Goal: Find specific page/section: Find specific page/section

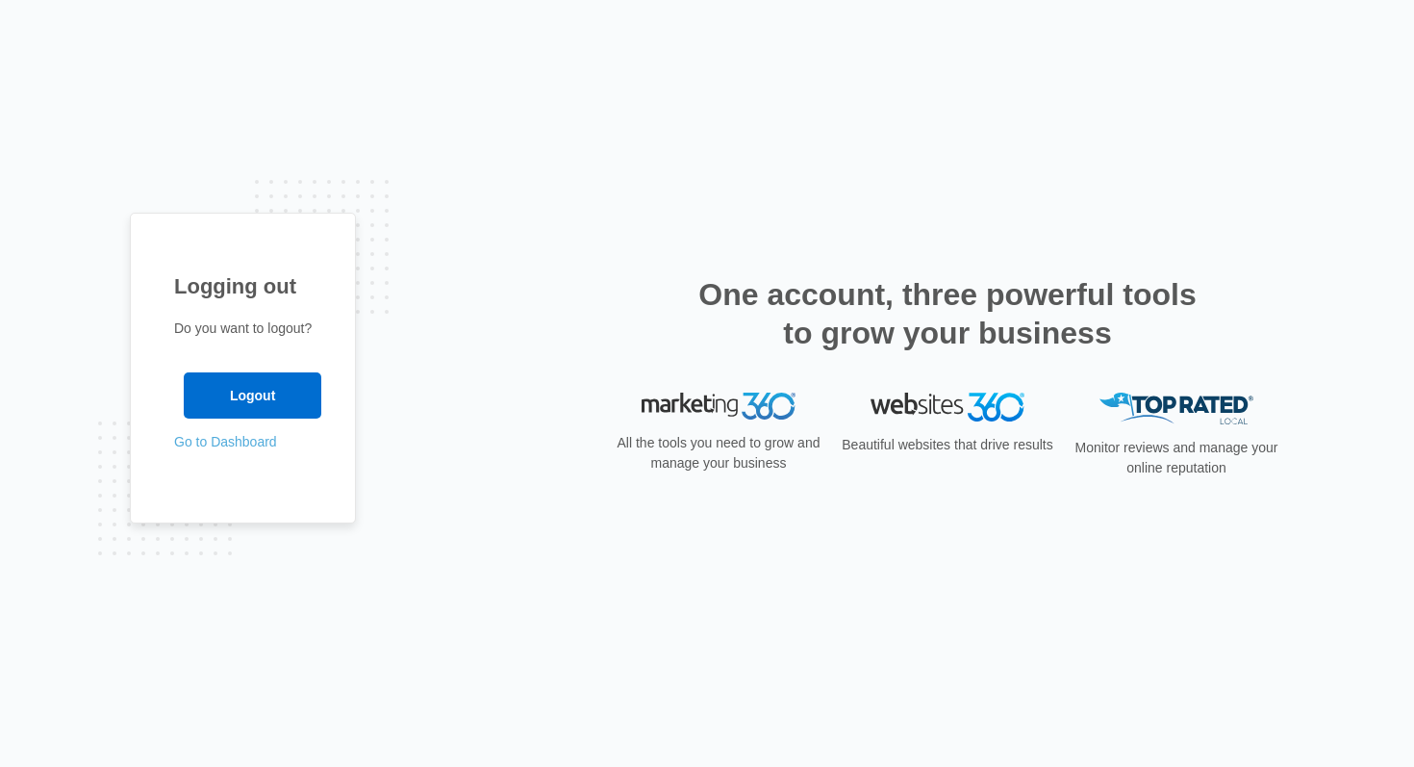
click at [249, 447] on link "Go to Dashboard" at bounding box center [225, 441] width 103 height 15
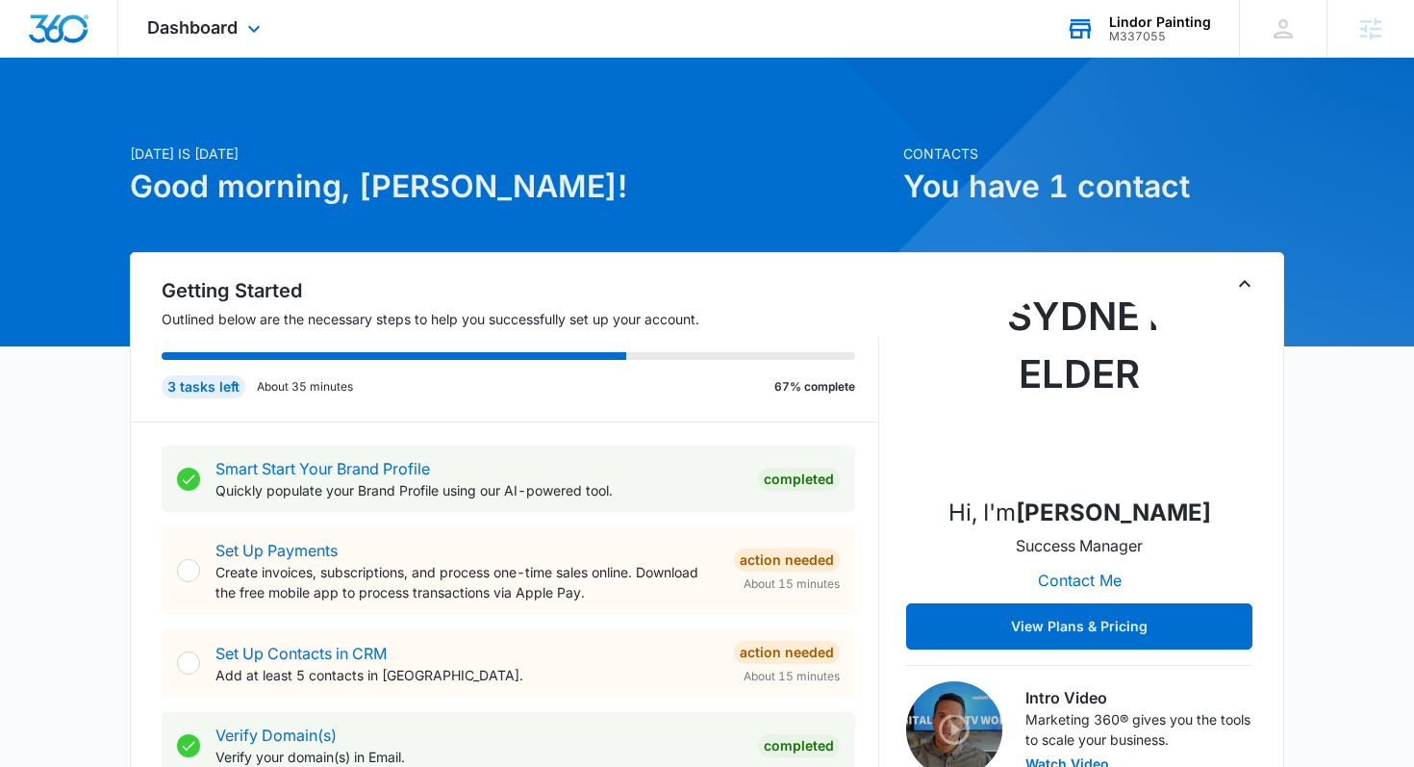
click at [1142, 26] on div "Lindor Painting" at bounding box center [1160, 21] width 102 height 15
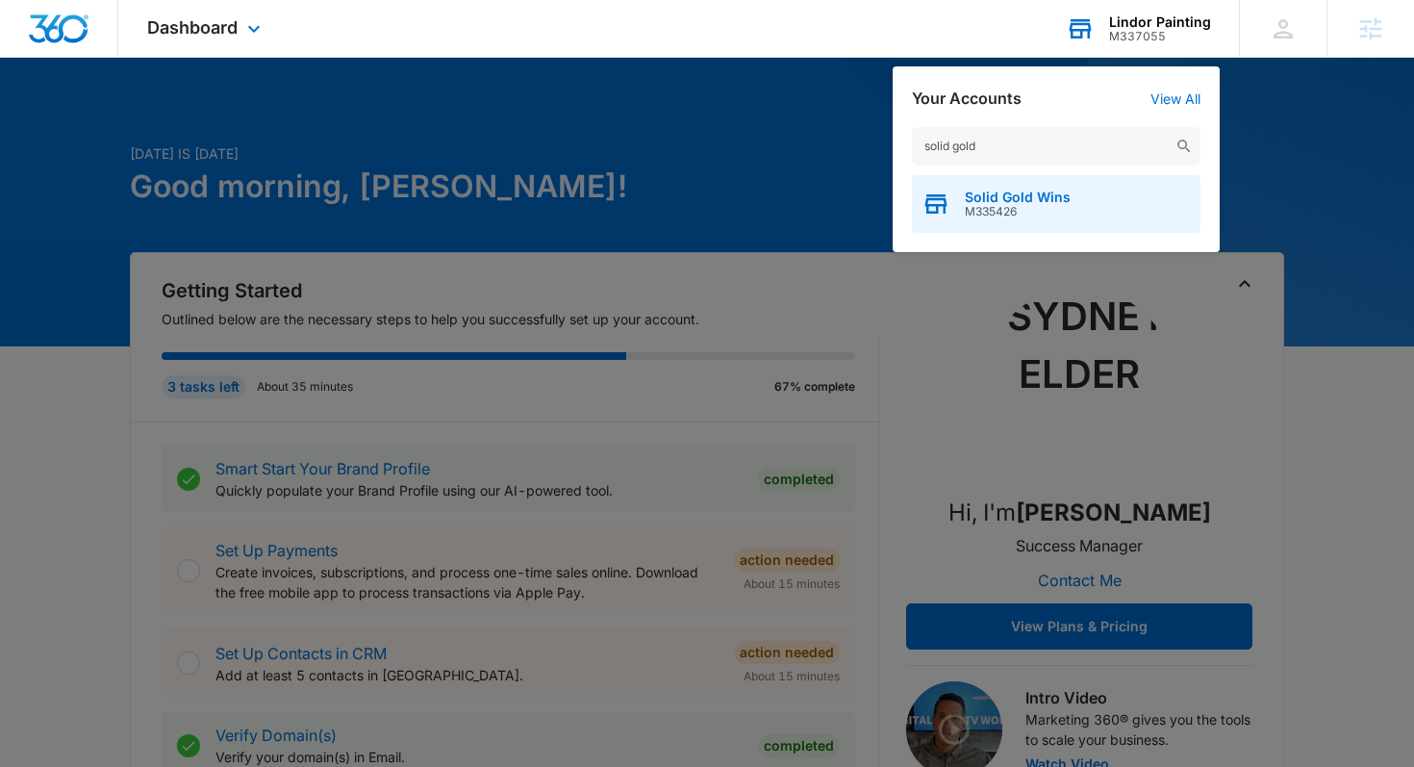
type input "solid gold"
click at [982, 207] on span "M335426" at bounding box center [1018, 211] width 106 height 13
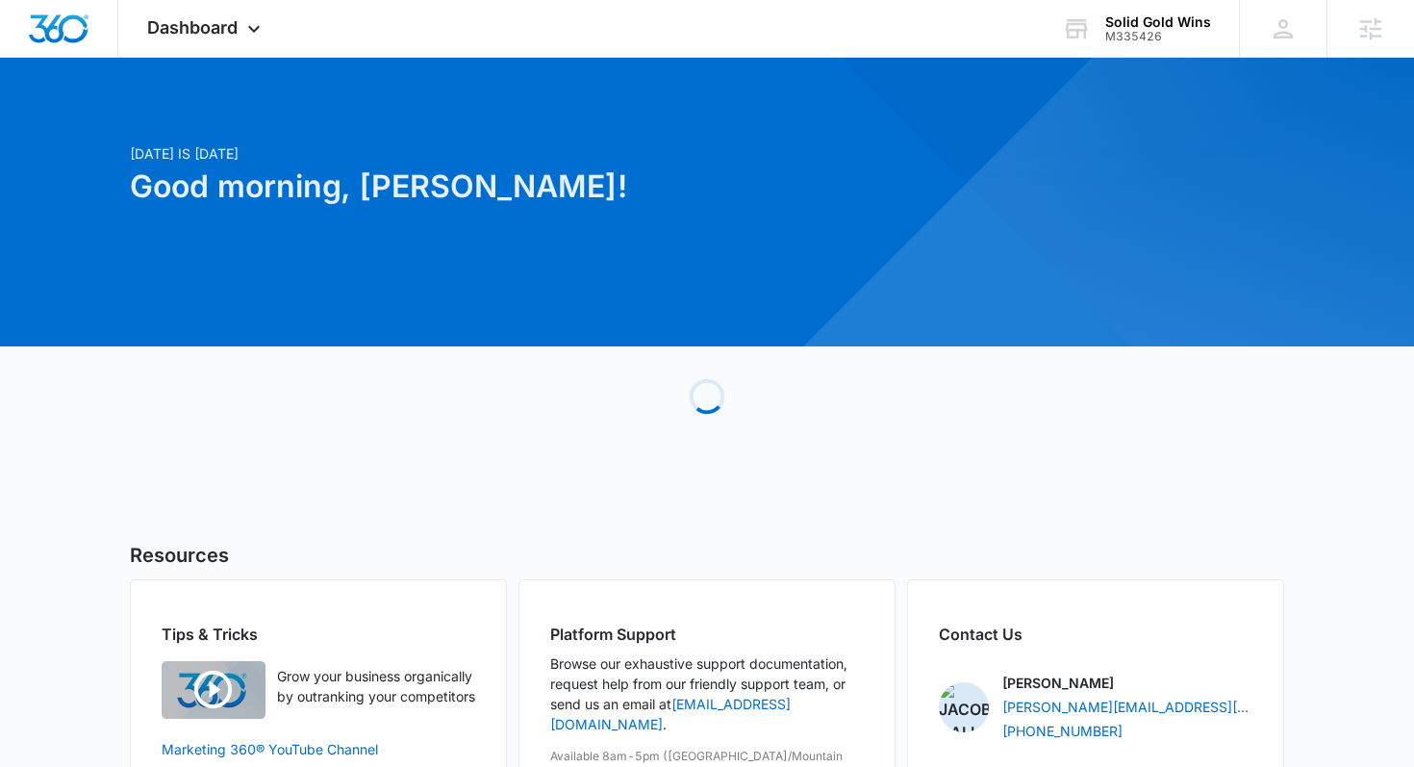
click at [216, 28] on span "Dashboard" at bounding box center [192, 27] width 90 height 20
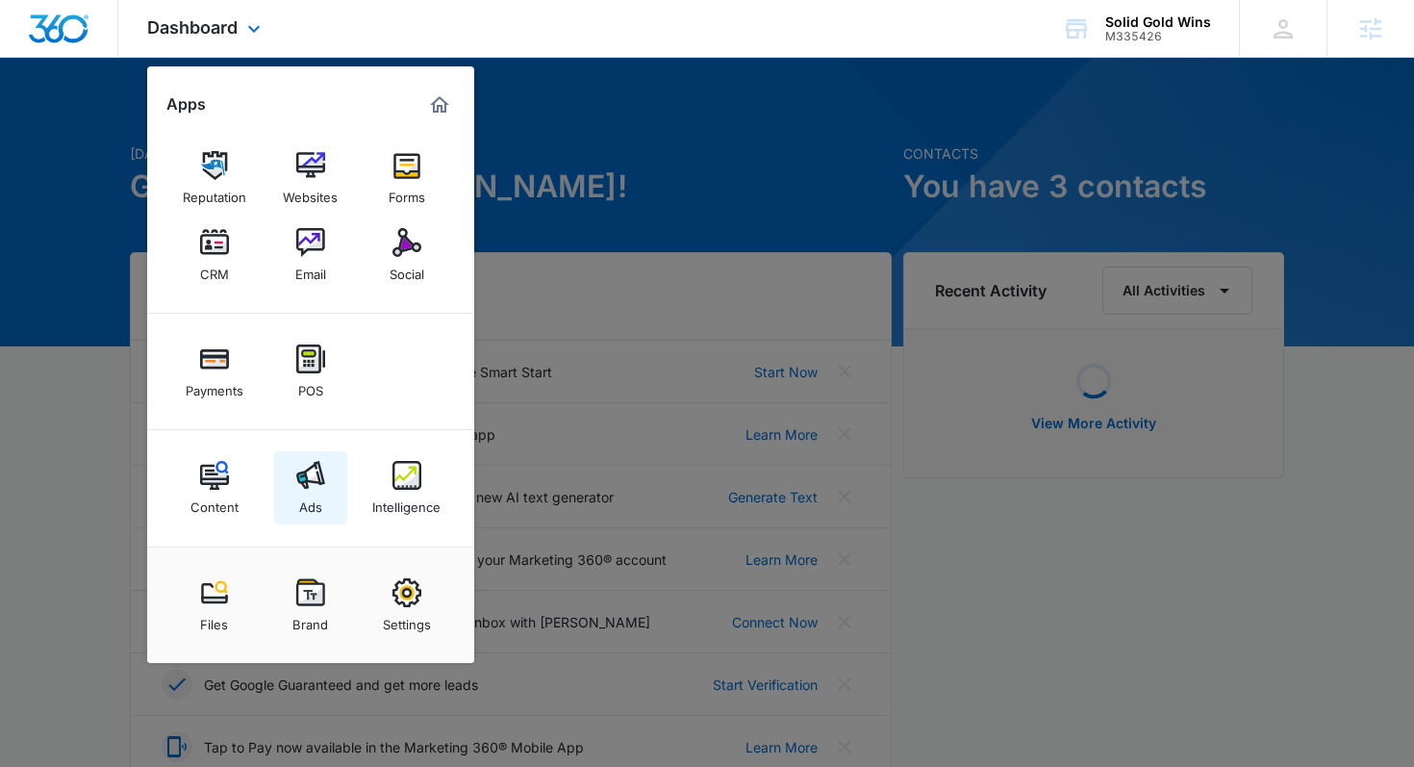
click at [312, 472] on img at bounding box center [310, 475] width 29 height 29
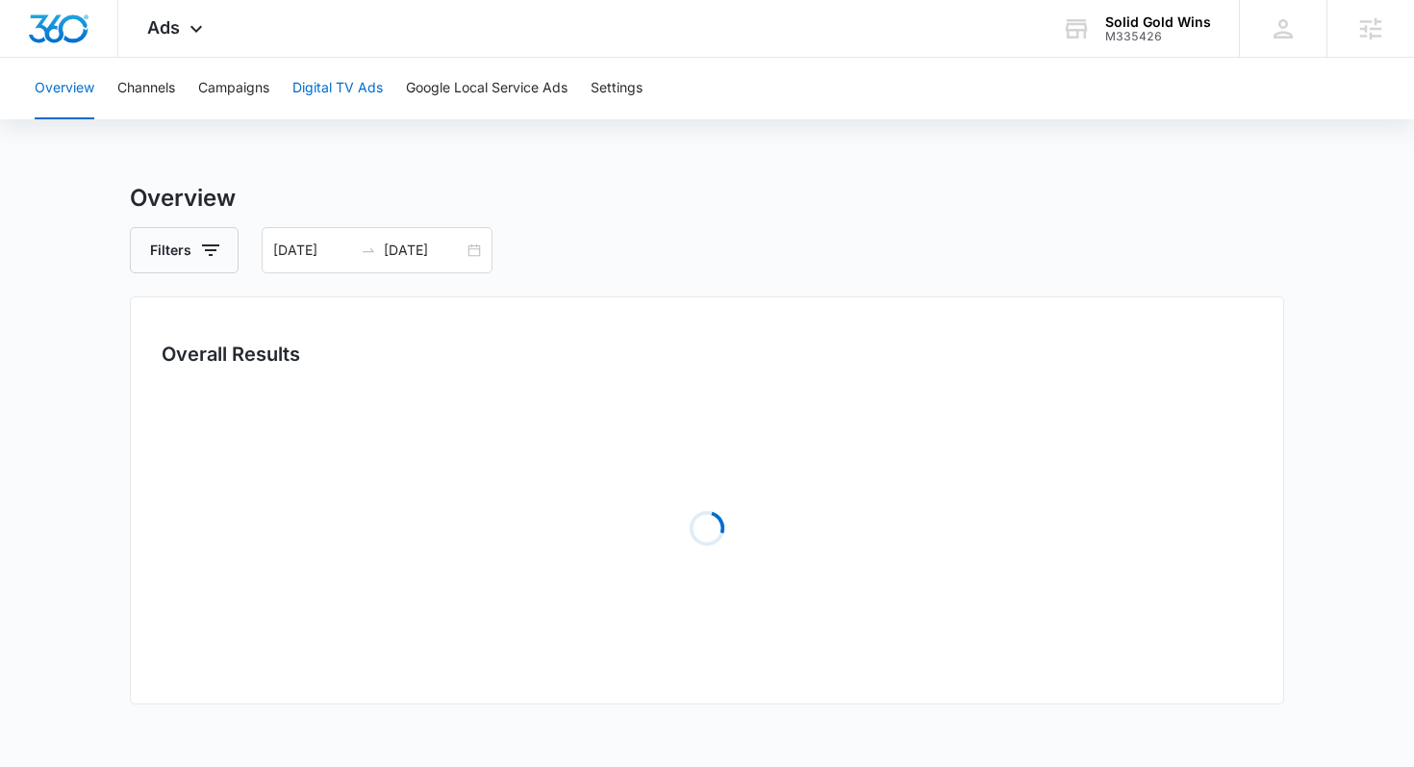
click at [336, 87] on button "Digital TV Ads" at bounding box center [337, 89] width 90 height 62
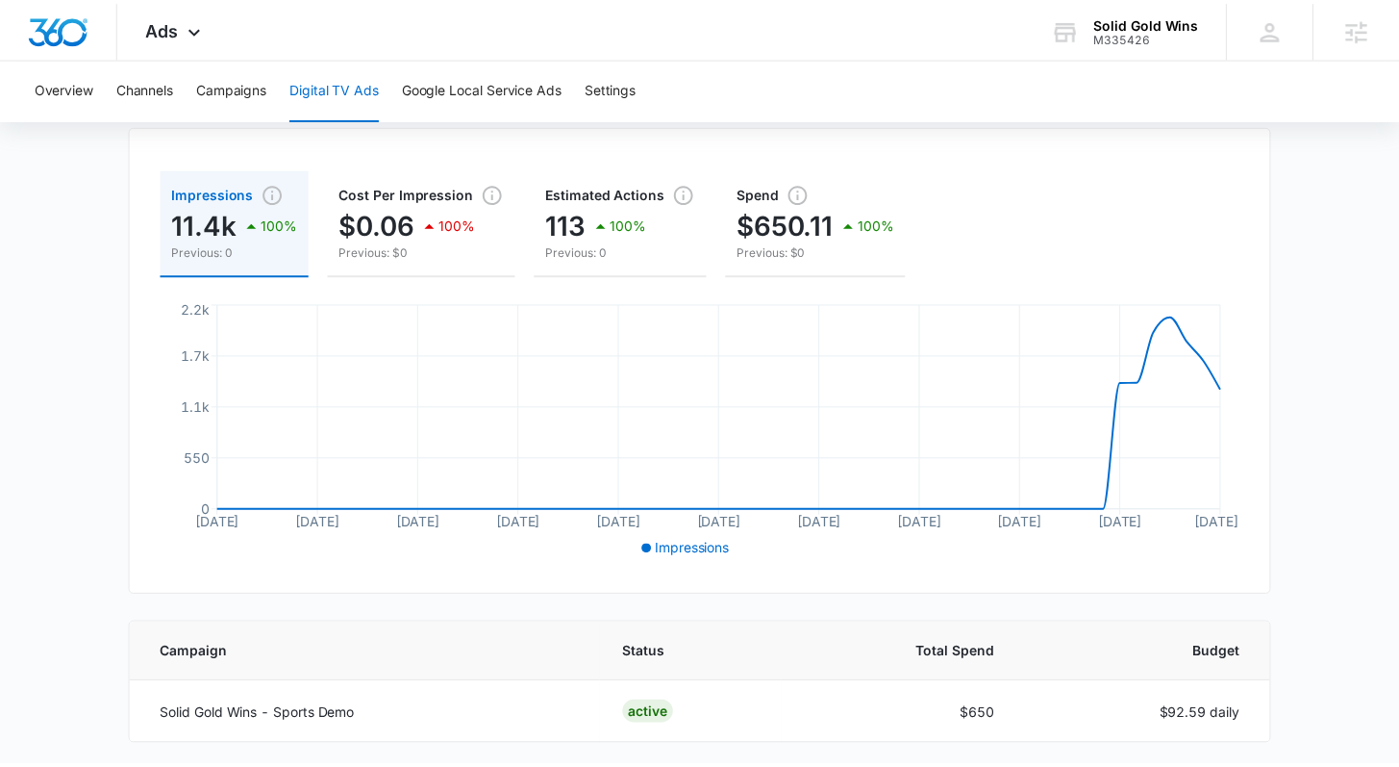
scroll to position [156, 0]
